Goal: Task Accomplishment & Management: Complete application form

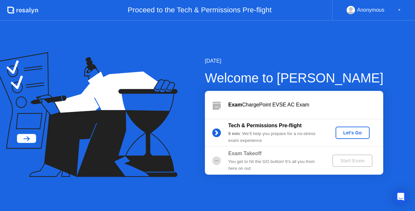
click at [362, 133] on div "Let's Go" at bounding box center [352, 132] width 29 height 5
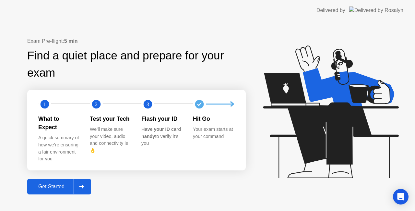
click at [61, 183] on div "Get Started" at bounding box center [51, 186] width 44 height 6
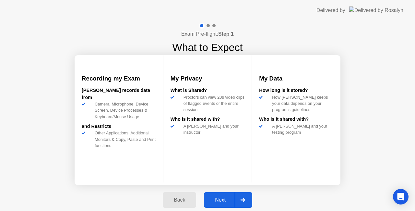
click at [214, 194] on button "Next" at bounding box center [228, 200] width 48 height 16
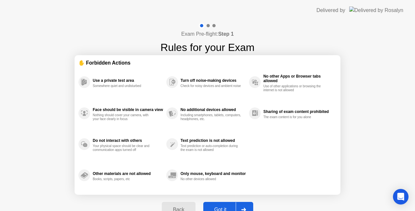
click at [228, 202] on button "Got it" at bounding box center [228, 209] width 50 height 16
select select "**********"
select select "*******"
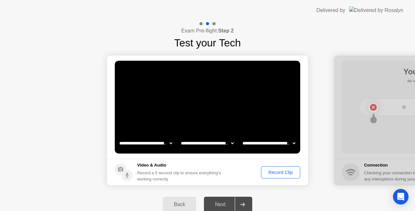
click at [271, 175] on div "Record Clip" at bounding box center [280, 171] width 35 height 5
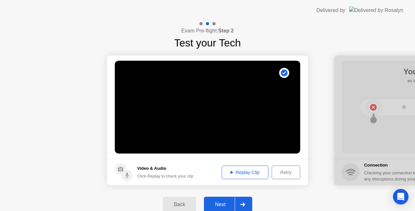
click at [245, 174] on div "Replay Clip" at bounding box center [245, 171] width 42 height 5
click at [276, 194] on div "Back Next" at bounding box center [207, 204] width 415 height 29
click at [249, 172] on div "Replay Clip" at bounding box center [245, 171] width 42 height 5
click at [228, 203] on div "Next" at bounding box center [220, 204] width 29 height 6
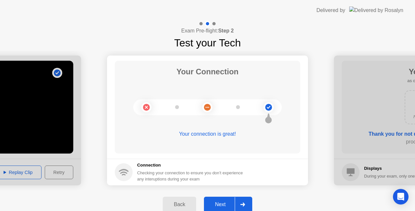
click at [223, 203] on div "Next" at bounding box center [220, 204] width 29 height 6
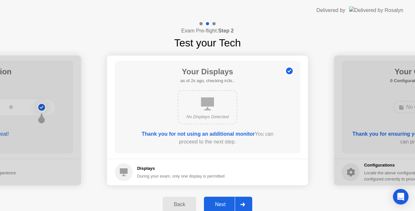
click at [220, 201] on div "Next" at bounding box center [220, 204] width 29 height 6
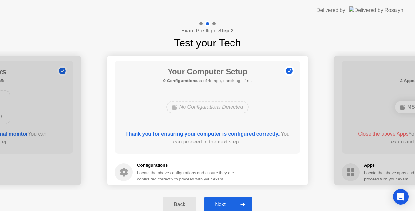
click at [220, 201] on div "Next" at bounding box center [220, 204] width 29 height 6
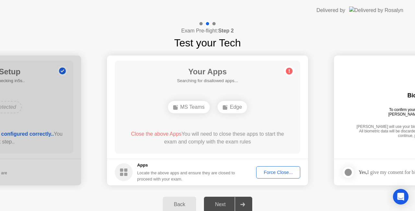
click at [185, 204] on div "Back" at bounding box center [179, 204] width 29 height 6
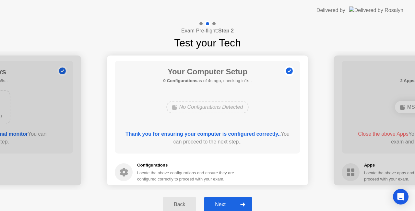
click at [183, 199] on button "Back" at bounding box center [179, 204] width 33 height 16
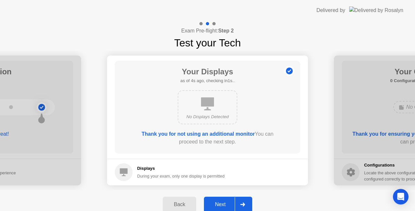
click at [222, 202] on div "Next" at bounding box center [220, 204] width 29 height 6
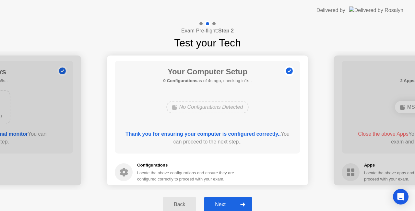
click at [222, 202] on div "Next" at bounding box center [220, 204] width 29 height 6
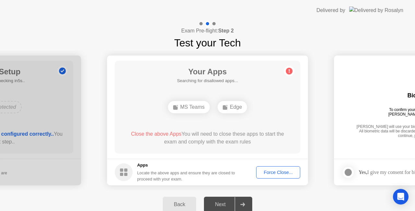
click at [286, 173] on div "Force Close..." at bounding box center [278, 171] width 40 height 5
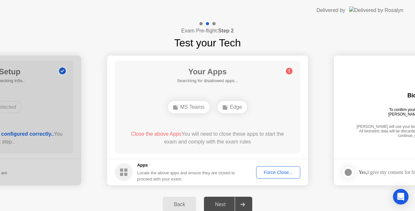
click at [270, 171] on div "Force Close..." at bounding box center [278, 171] width 40 height 5
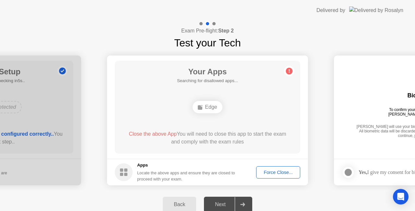
click at [268, 168] on button "Force Close..." at bounding box center [278, 172] width 44 height 12
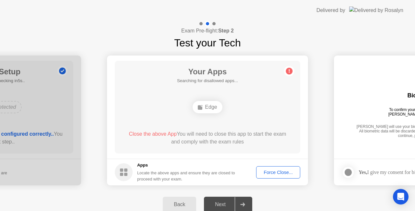
click at [286, 167] on button "Force Close..." at bounding box center [278, 172] width 44 height 12
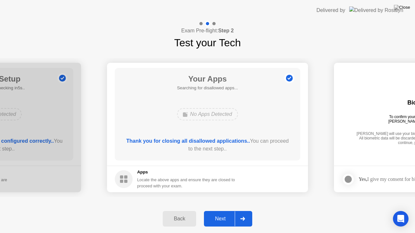
click at [259, 157] on div "Your Apps Searching for disallowed apps... No Apps Detected Thank you for closi…" at bounding box center [207, 114] width 185 height 93
click at [223, 210] on div "Next" at bounding box center [220, 219] width 29 height 6
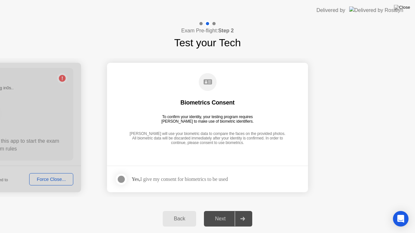
click at [122, 180] on div at bounding box center [121, 180] width 8 height 8
drag, startPoint x: 223, startPoint y: 220, endPoint x: 220, endPoint y: 221, distance: 3.3
click at [220, 210] on div "Next" at bounding box center [220, 219] width 29 height 6
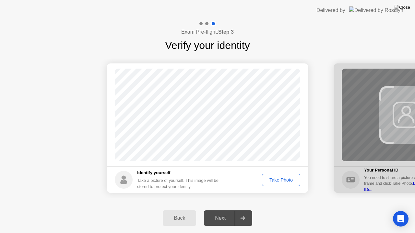
click at [282, 178] on div "Take Photo" at bounding box center [281, 180] width 34 height 5
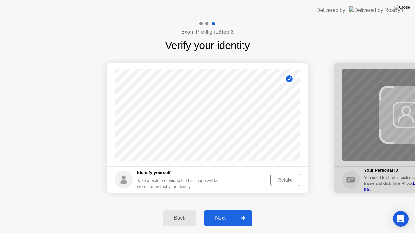
click at [221, 210] on div "Next" at bounding box center [220, 218] width 29 height 6
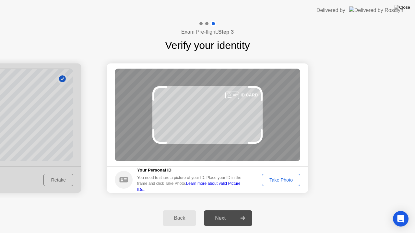
click at [274, 180] on div "Take Photo" at bounding box center [281, 180] width 34 height 5
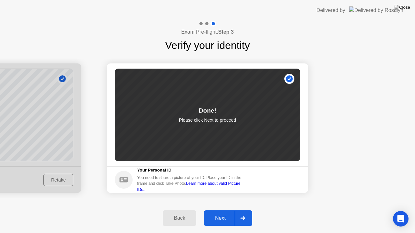
click at [221, 210] on div "Next" at bounding box center [220, 218] width 29 height 6
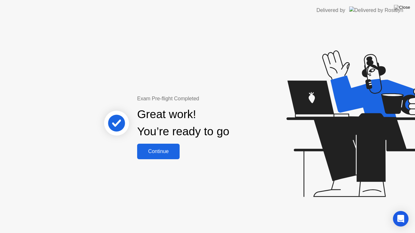
click at [173, 154] on div "Continue" at bounding box center [158, 152] width 39 height 6
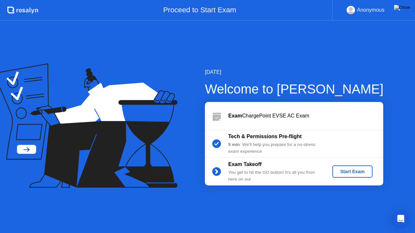
click at [345, 174] on div "Start Exam" at bounding box center [352, 171] width 35 height 5
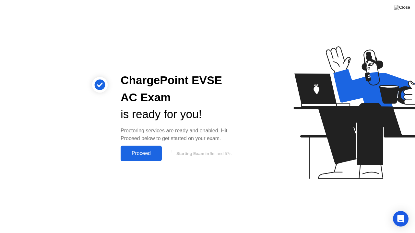
click at [146, 156] on div "Proceed" at bounding box center [140, 154] width 37 height 6
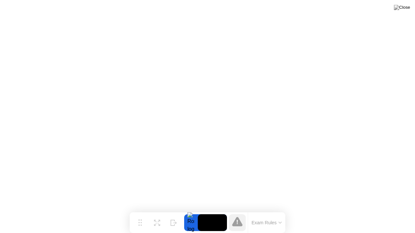
click at [275, 210] on button "Exam Rules" at bounding box center [266, 223] width 34 height 6
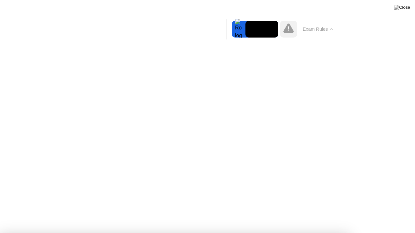
click div "Welcome to ChargePoint EVSE AC Exam We’re loading up your exam..."
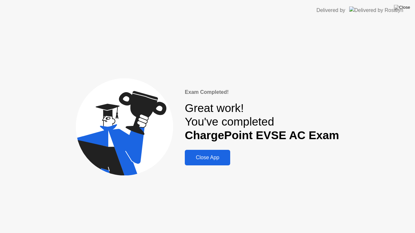
click at [222, 153] on button "Close App" at bounding box center [207, 158] width 45 height 16
